Goal: Check status: Check status

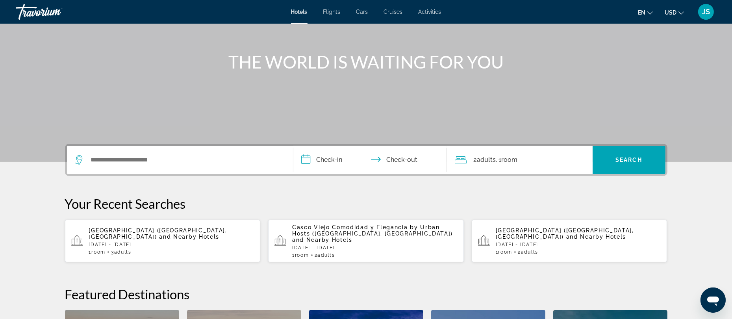
scroll to position [76, 0]
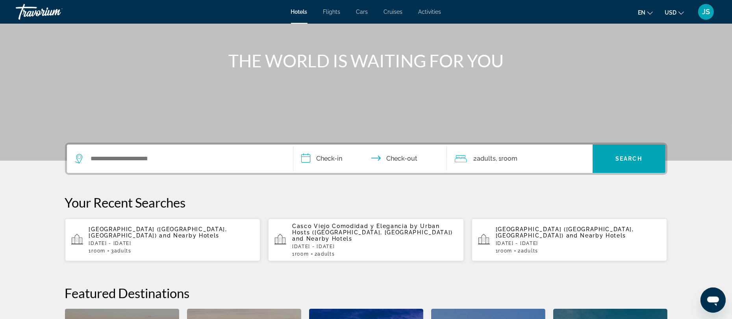
drag, startPoint x: 0, startPoint y: 0, endPoint x: 351, endPoint y: 122, distance: 371.9
click at [351, 122] on section "**********" at bounding box center [366, 193] width 732 height 538
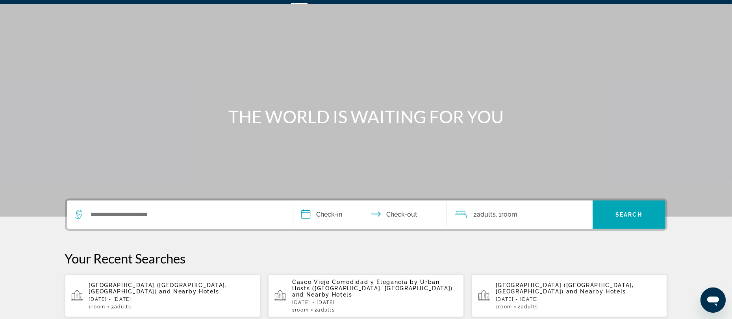
scroll to position [0, 0]
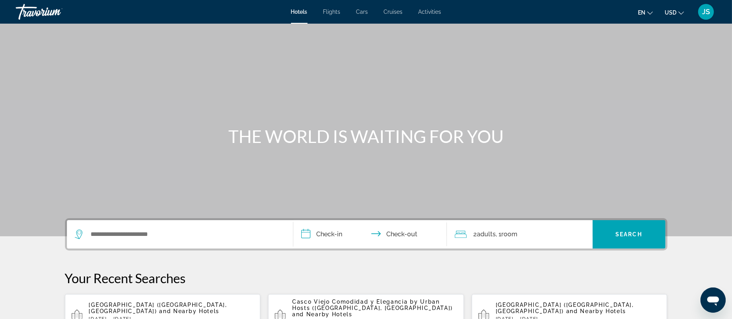
click at [702, 15] on span "JS" at bounding box center [706, 12] width 8 height 8
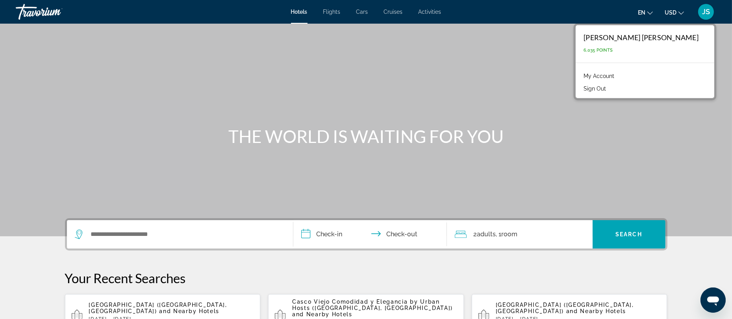
click at [618, 77] on link "My Account" at bounding box center [598, 76] width 39 height 10
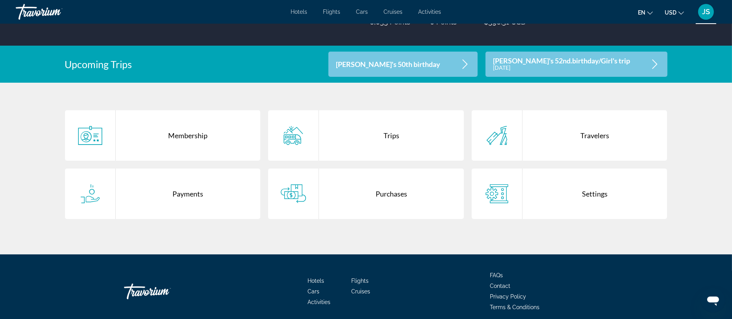
scroll to position [132, 0]
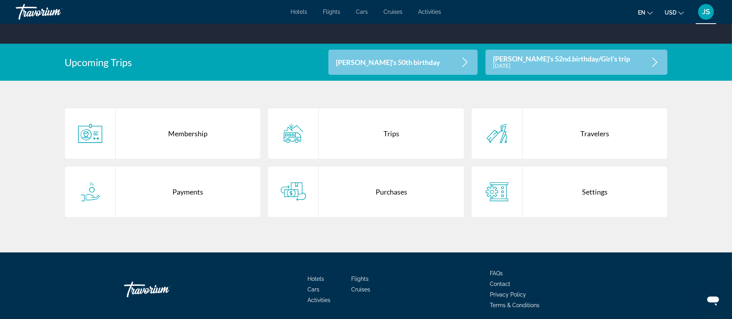
click at [391, 137] on div "Trips" at bounding box center [391, 133] width 145 height 50
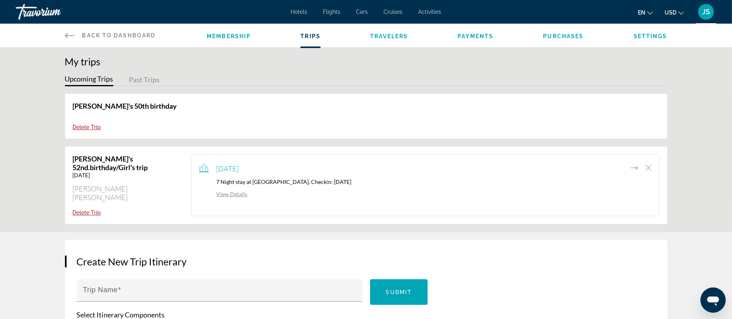
click at [237, 196] on link "View Details" at bounding box center [223, 193] width 48 height 7
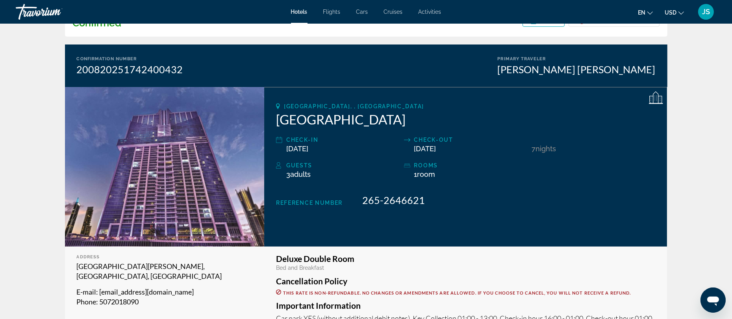
scroll to position [53, 0]
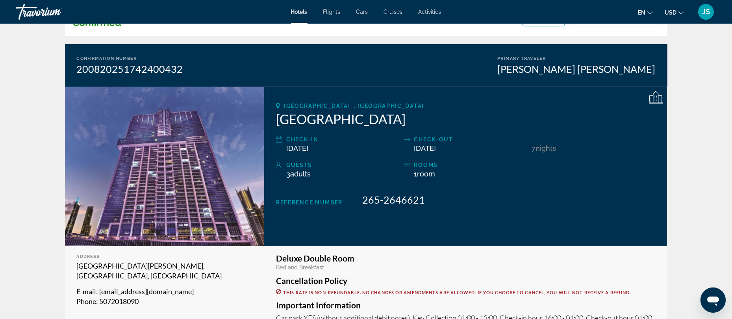
drag, startPoint x: 421, startPoint y: 120, endPoint x: 275, endPoint y: 124, distance: 145.7
click at [275, 124] on div "[GEOGRAPHIC_DATA], , [GEOGRAPHIC_DATA] Check-in [DATE] Check-out [DATE] 7 Night…" at bounding box center [465, 166] width 403 height 159
copy h2 "[GEOGRAPHIC_DATA]"
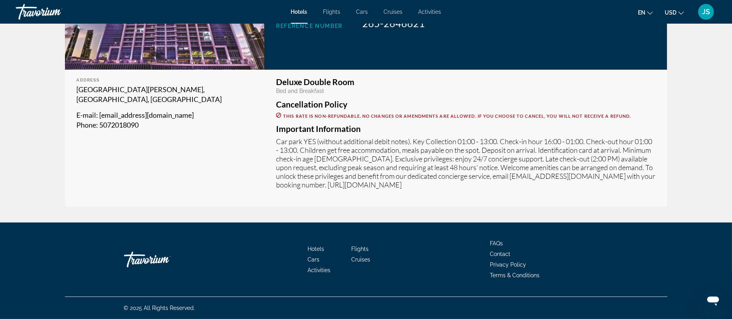
scroll to position [0, 0]
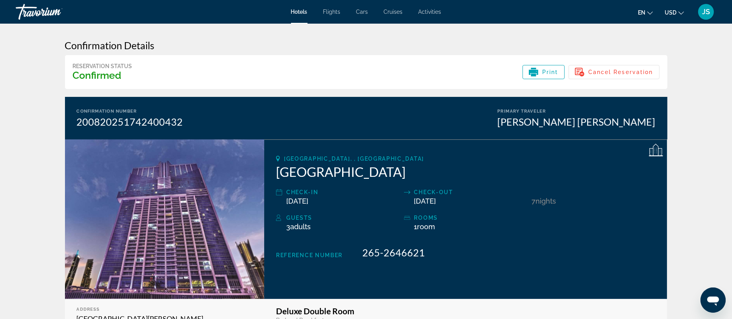
click at [706, 12] on span "JS" at bounding box center [706, 12] width 8 height 8
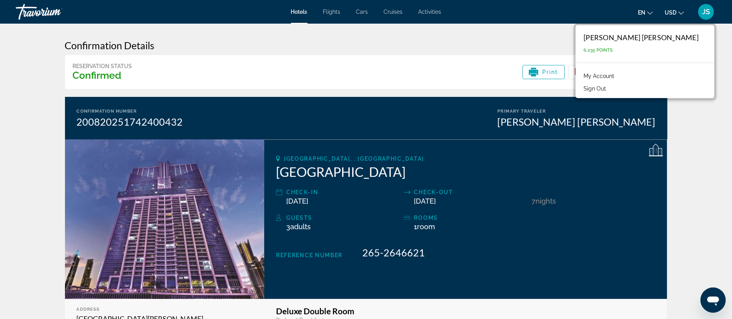
click at [618, 75] on link "My Account" at bounding box center [598, 76] width 39 height 10
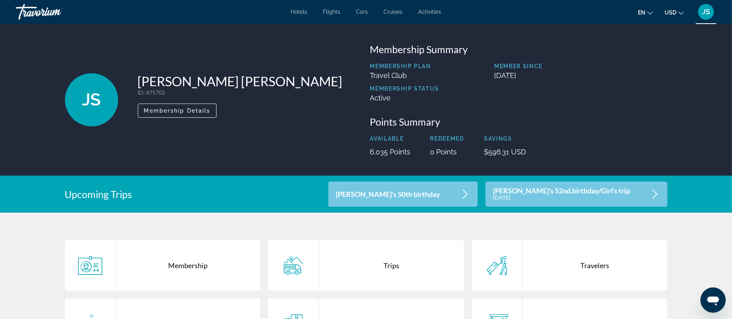
scroll to position [161, 0]
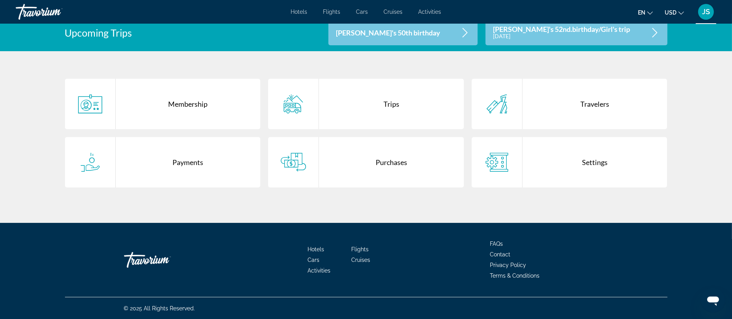
click at [392, 162] on div "Purchases" at bounding box center [391, 162] width 145 height 50
